Goal: Use online tool/utility: Utilize a website feature to perform a specific function

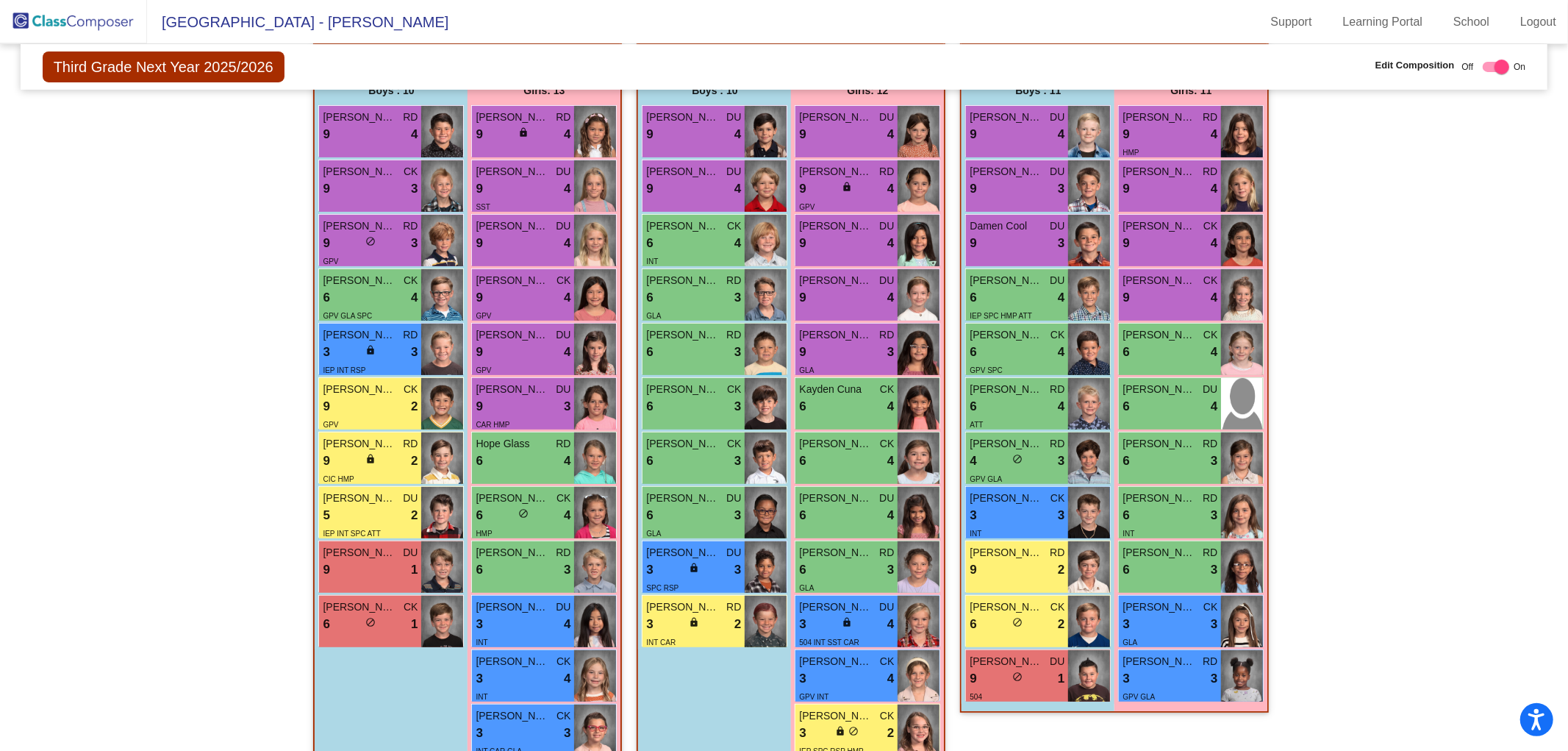
scroll to position [361, 0]
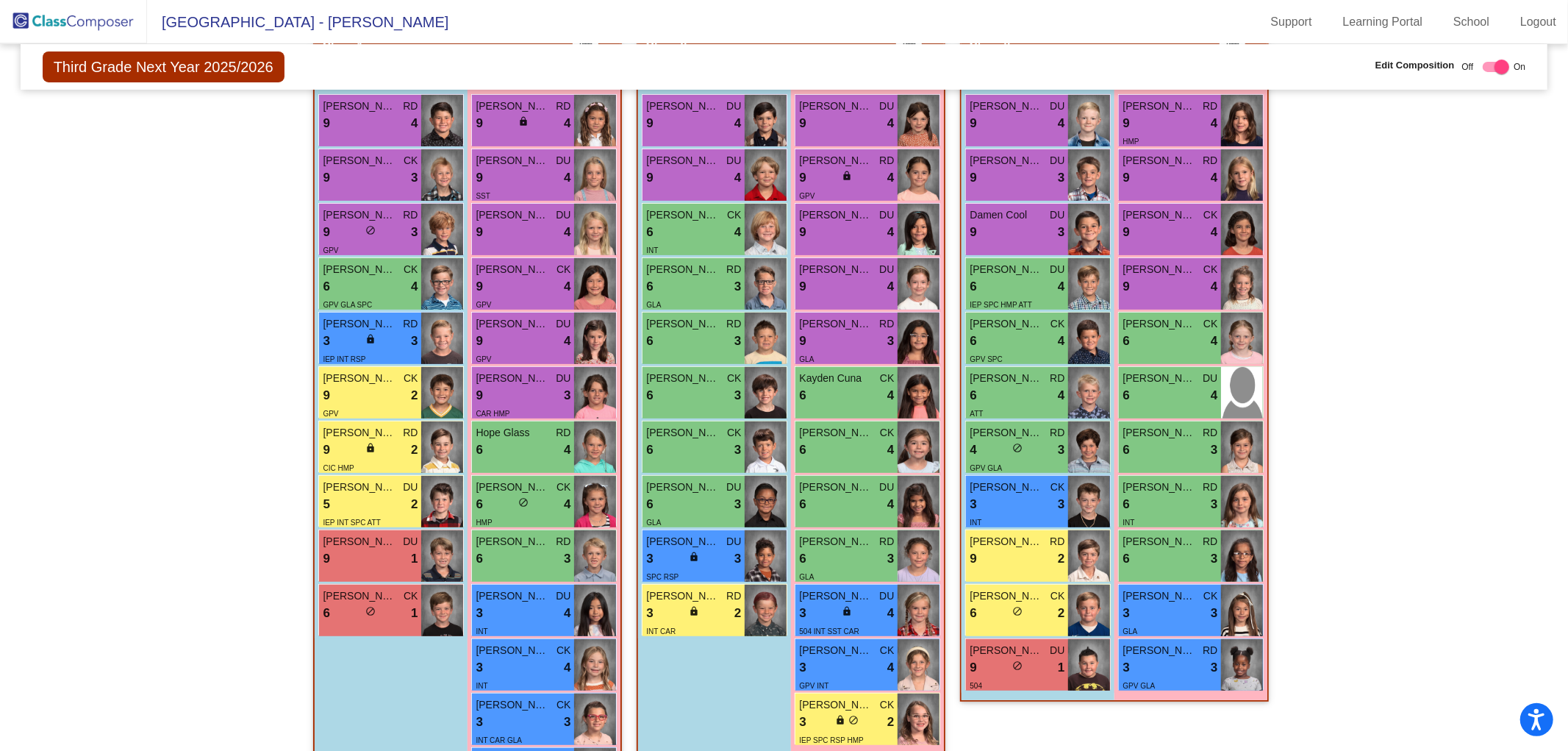
click at [90, 18] on img at bounding box center [74, 22] width 147 height 44
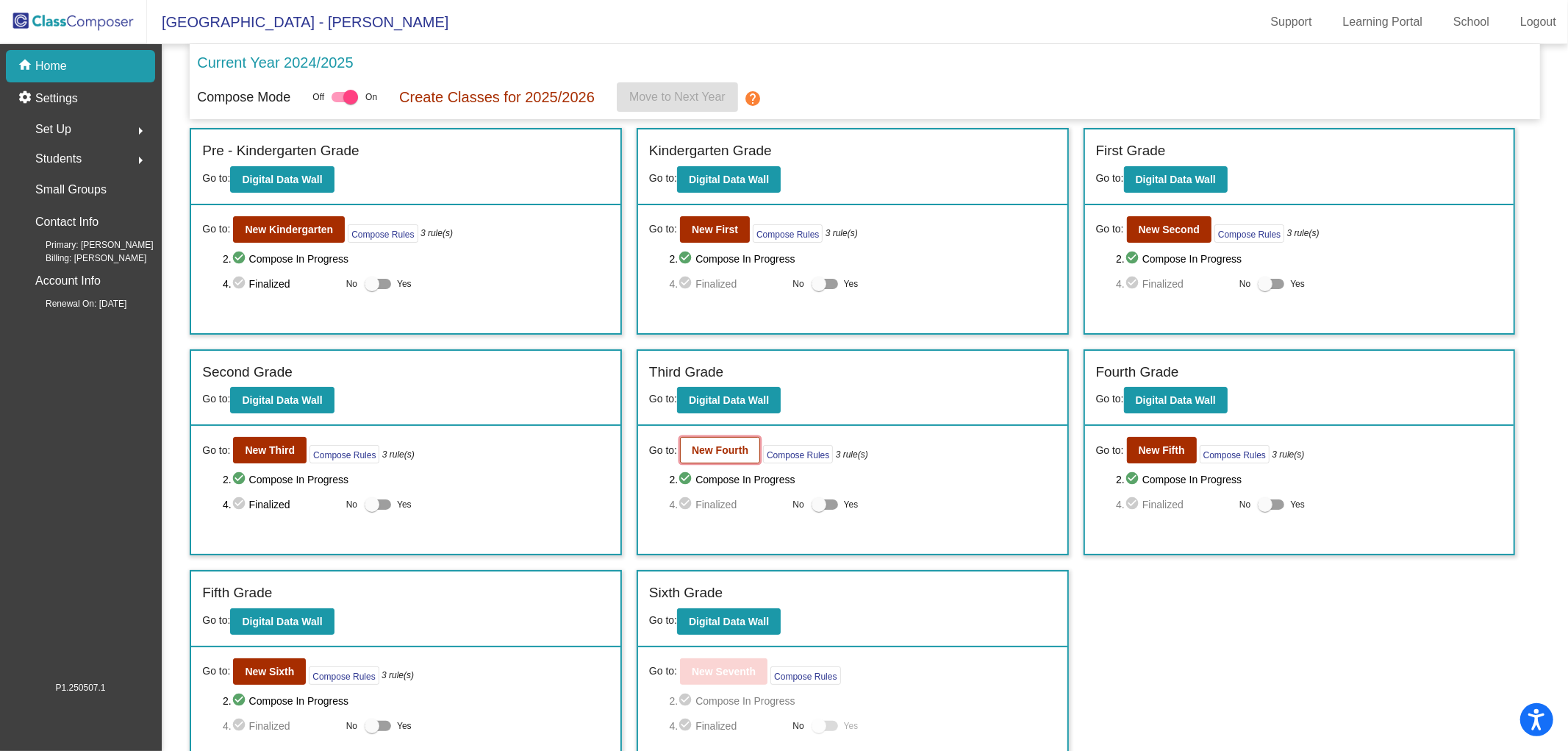
click at [723, 449] on b "New Fourth" at bounding box center [720, 450] width 56 height 12
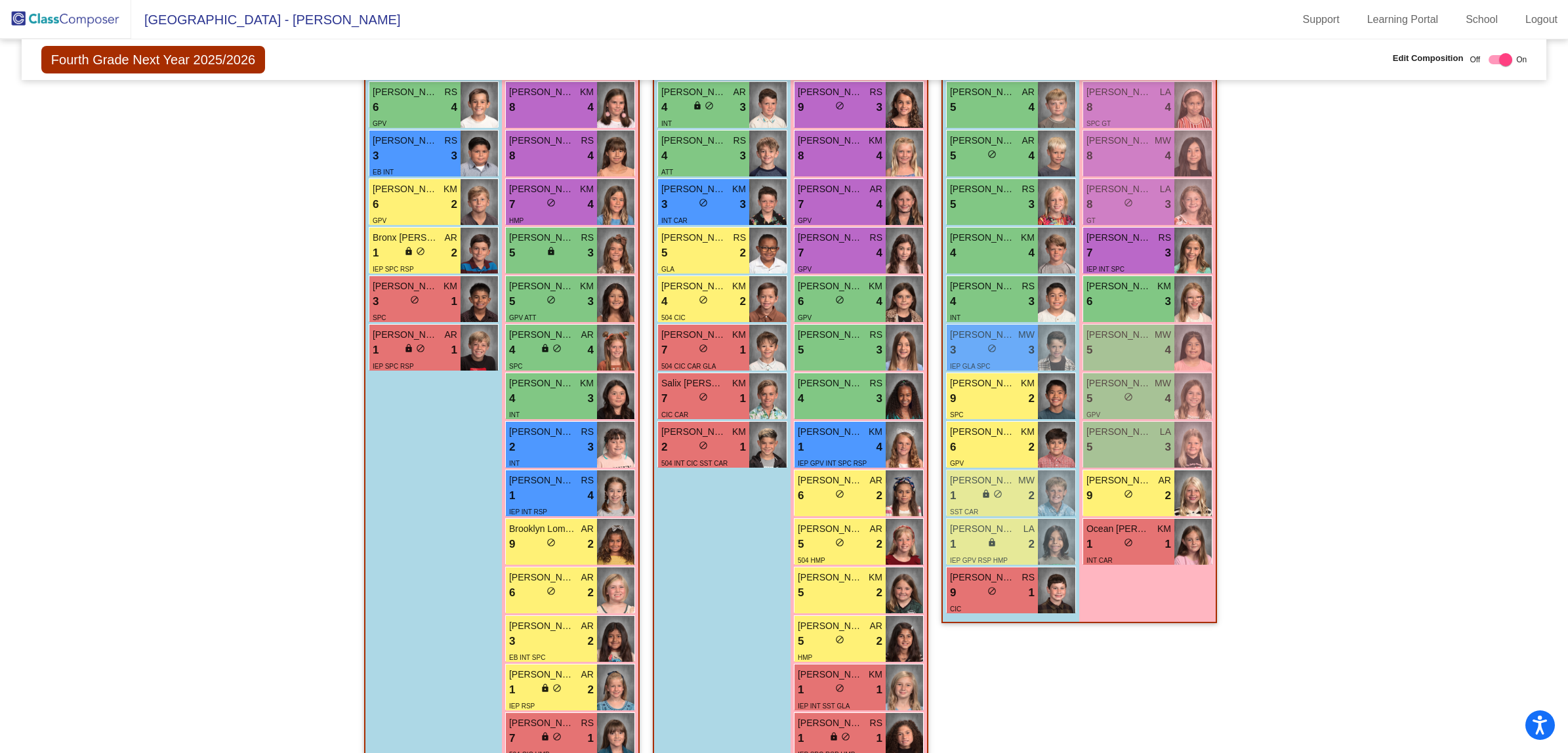
scroll to position [544, 0]
